Goal: Information Seeking & Learning: Learn about a topic

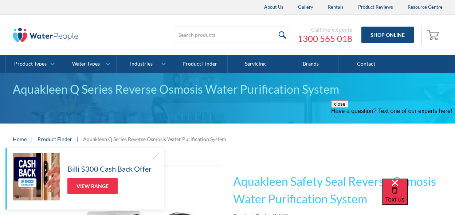
click at [348, 108] on button "close" at bounding box center [339, 104] width 17 height 8
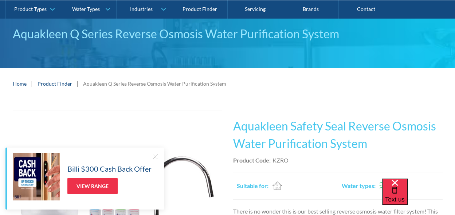
scroll to position [85, 0]
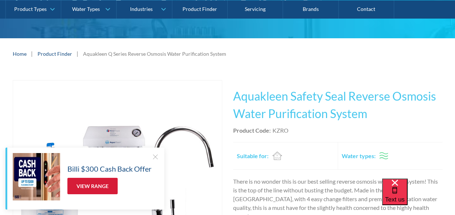
click at [89, 188] on link "View Range" at bounding box center [92, 186] width 50 height 16
click at [154, 156] on div at bounding box center [155, 156] width 7 height 7
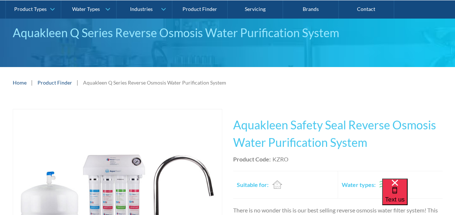
scroll to position [0, 0]
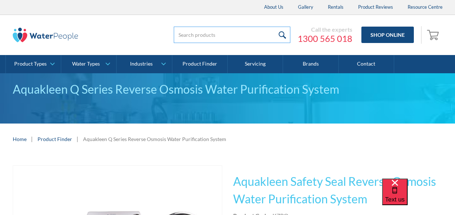
click at [210, 35] on input "search" at bounding box center [232, 35] width 117 height 16
type input "3 way tap"
click at [275, 27] on input "submit" at bounding box center [283, 35] width 16 height 16
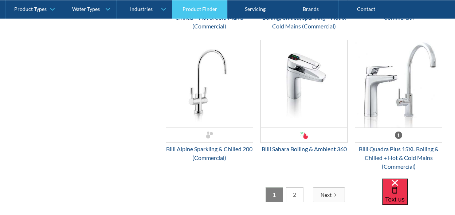
scroll to position [1842, 0]
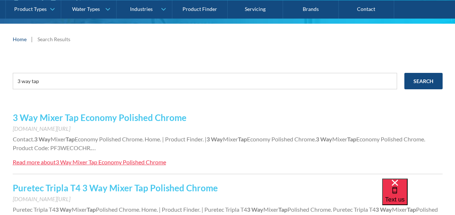
scroll to position [89, 0]
click at [126, 162] on div "3 Way Mixer Tap Economy Polished Chrome" at bounding box center [111, 161] width 110 height 7
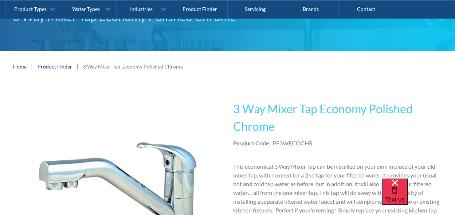
scroll to position [9, 0]
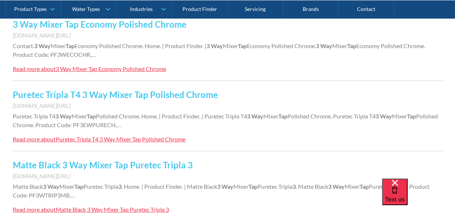
scroll to position [207, 0]
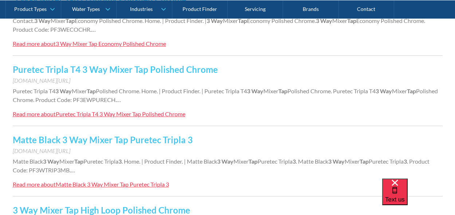
click at [87, 114] on div "Puretec Tripla T4 3 Way Mixer Tap Polished Chrome" at bounding box center [121, 113] width 130 height 7
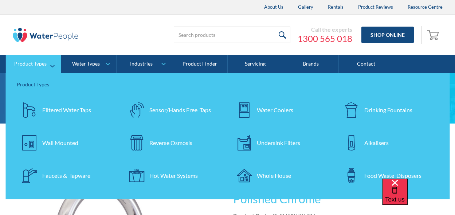
click at [266, 144] on div "Undersink Filters" at bounding box center [278, 142] width 43 height 9
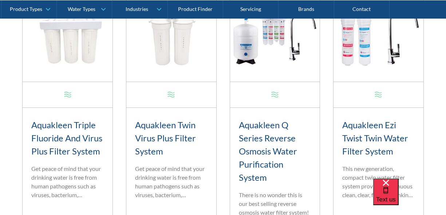
scroll to position [343, 0]
click at [59, 146] on h3 "Aquakleen Triple Fluoride And Virus Plus Filter System" at bounding box center [67, 138] width 72 height 39
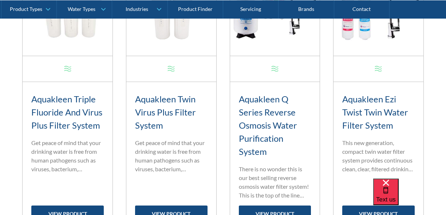
scroll to position [398, 0]
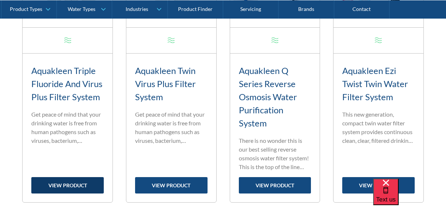
click at [67, 183] on link "view product" at bounding box center [67, 185] width 72 height 16
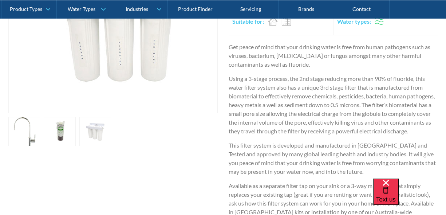
scroll to position [199, 0]
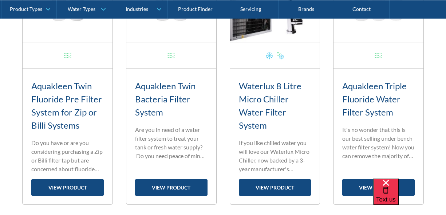
drag, startPoint x: 381, startPoint y: 188, endPoint x: 373, endPoint y: 181, distance: 10.3
click at [380, 188] on div "Text us" at bounding box center [409, 196] width 73 height 36
click at [368, 190] on link "view product" at bounding box center [378, 187] width 72 height 16
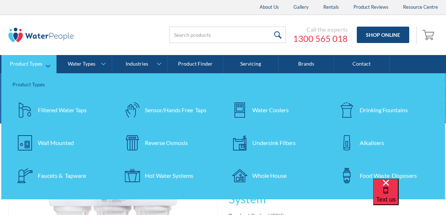
click at [267, 142] on div "Undersink Filters" at bounding box center [273, 142] width 43 height 9
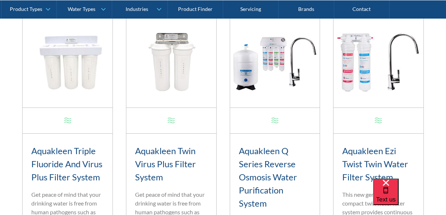
scroll to position [317, 0]
click at [294, 63] on img at bounding box center [275, 63] width 90 height 90
click at [280, 170] on h3 "Aquakleen Q Series Reverse Osmosis Water Purification System" at bounding box center [275, 178] width 72 height 66
click at [277, 182] on h3 "Aquakleen Q Series Reverse Osmosis Water Purification System" at bounding box center [275, 178] width 72 height 66
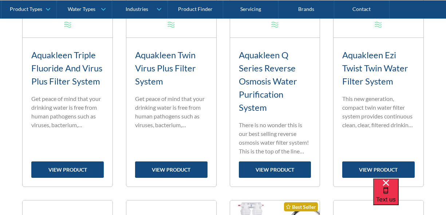
scroll to position [416, 0]
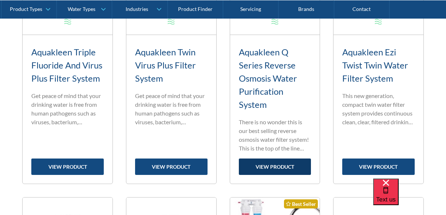
click at [276, 167] on link "view product" at bounding box center [275, 166] width 72 height 16
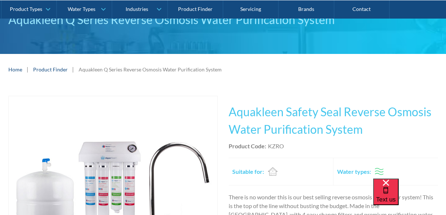
scroll to position [148, 0]
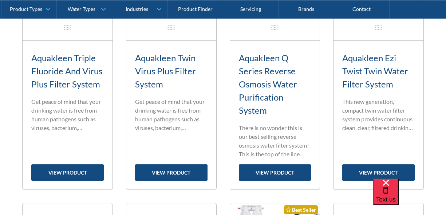
scroll to position [411, 0]
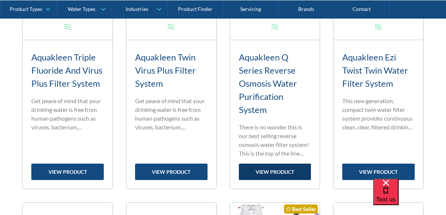
click at [283, 172] on link "view product" at bounding box center [275, 172] width 72 height 16
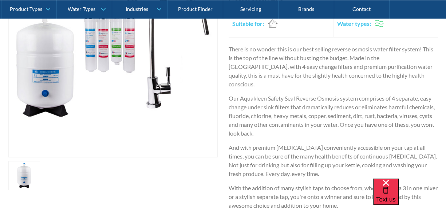
scroll to position [216, 0]
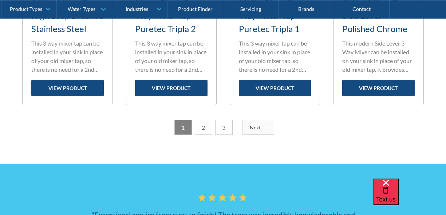
scroll to position [1150, 0]
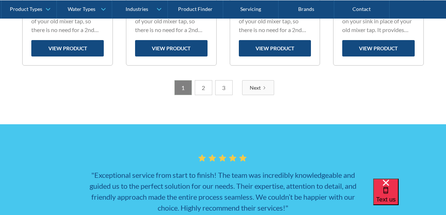
click at [256, 91] on div "Next" at bounding box center [255, 88] width 11 height 8
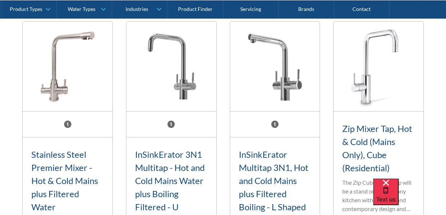
scroll to position [1133, 0]
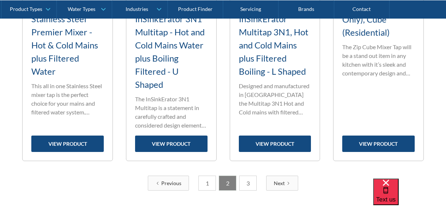
click at [203, 182] on link "1" at bounding box center [207, 183] width 17 height 15
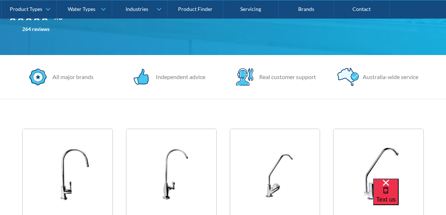
scroll to position [0, 0]
